Goal: Download file/media

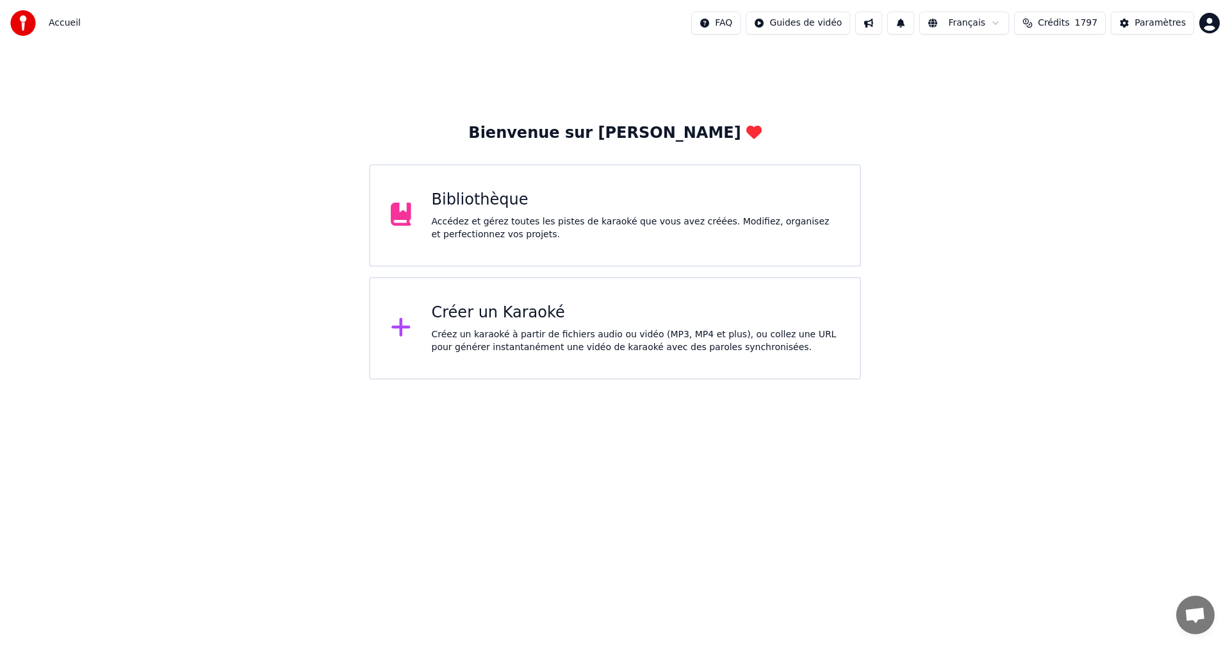
click at [491, 218] on div "Accédez et gérez toutes les pistes de karaoké que vous avez créées. Modifiez, o…" at bounding box center [636, 228] width 408 height 26
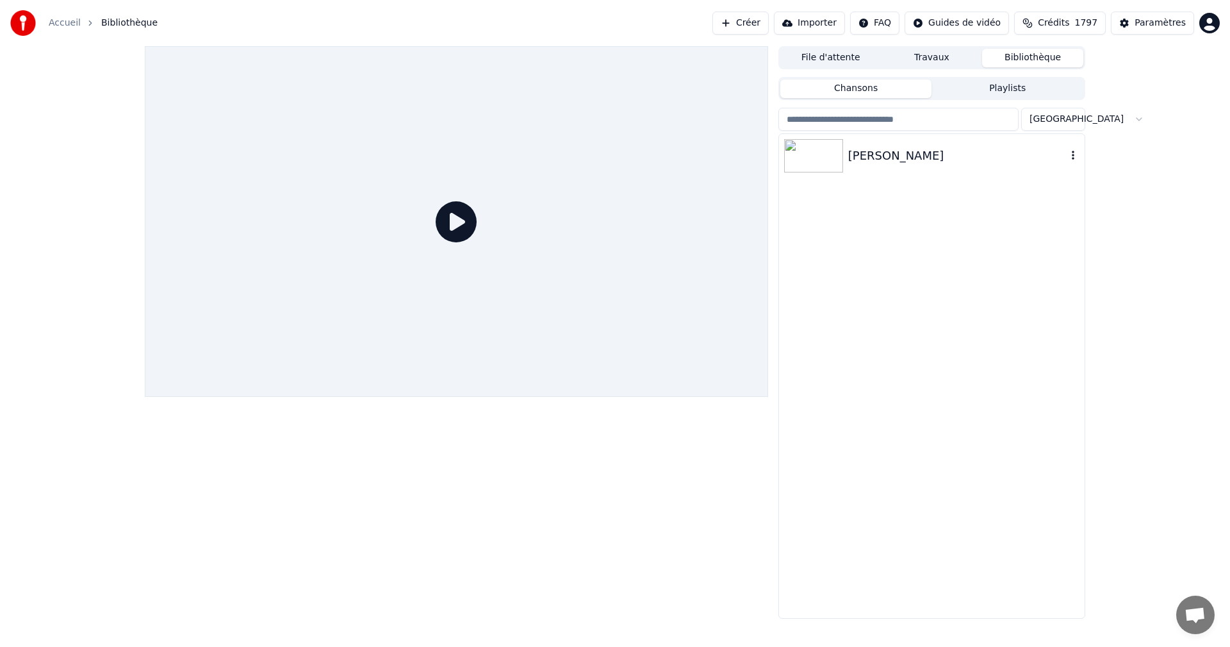
click at [793, 170] on img at bounding box center [813, 155] width 59 height 33
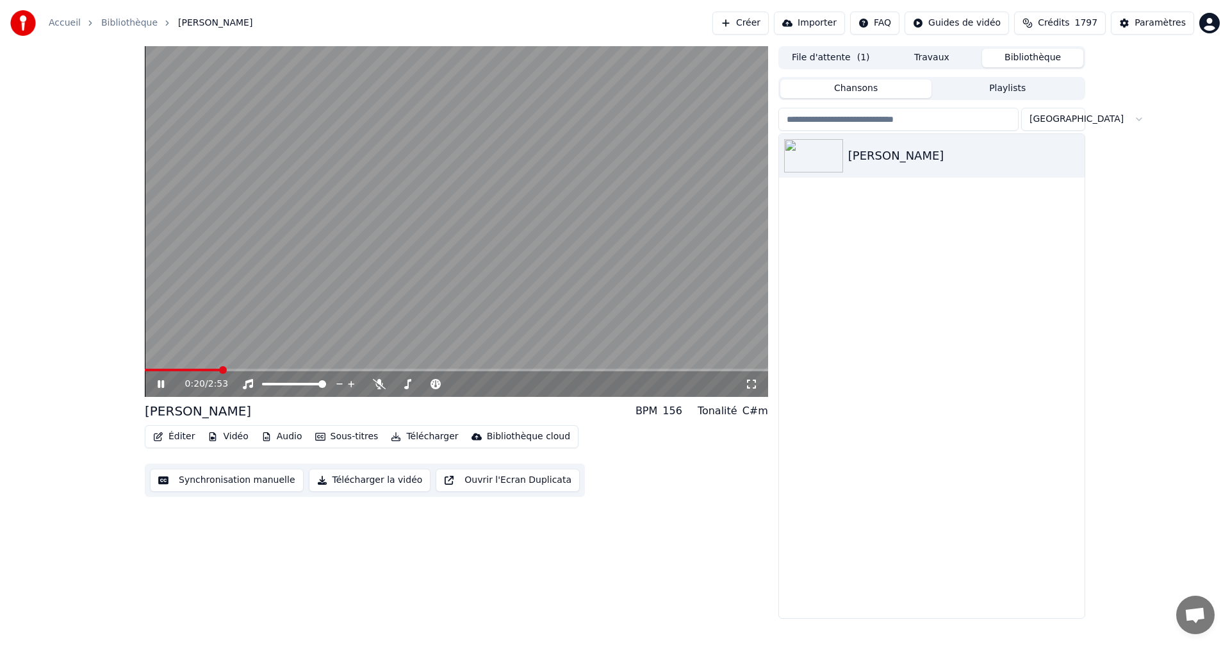
click at [340, 479] on button "Télécharger la vidéo" at bounding box center [370, 479] width 122 height 23
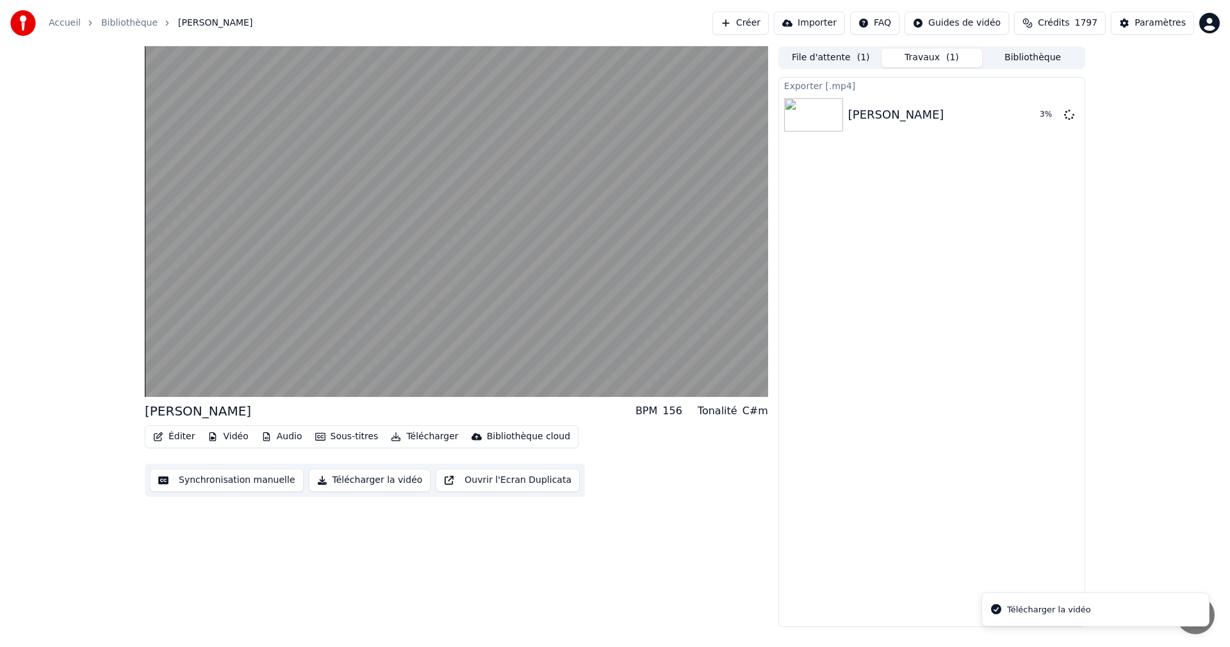
click at [340, 481] on button "Télécharger la vidéo" at bounding box center [370, 479] width 122 height 23
click at [857, 108] on div "[PERSON_NAME]" at bounding box center [896, 115] width 96 height 18
click at [910, 115] on div "[PERSON_NAME]" at bounding box center [931, 115] width 166 height 18
